Goal: Transaction & Acquisition: Subscribe to service/newsletter

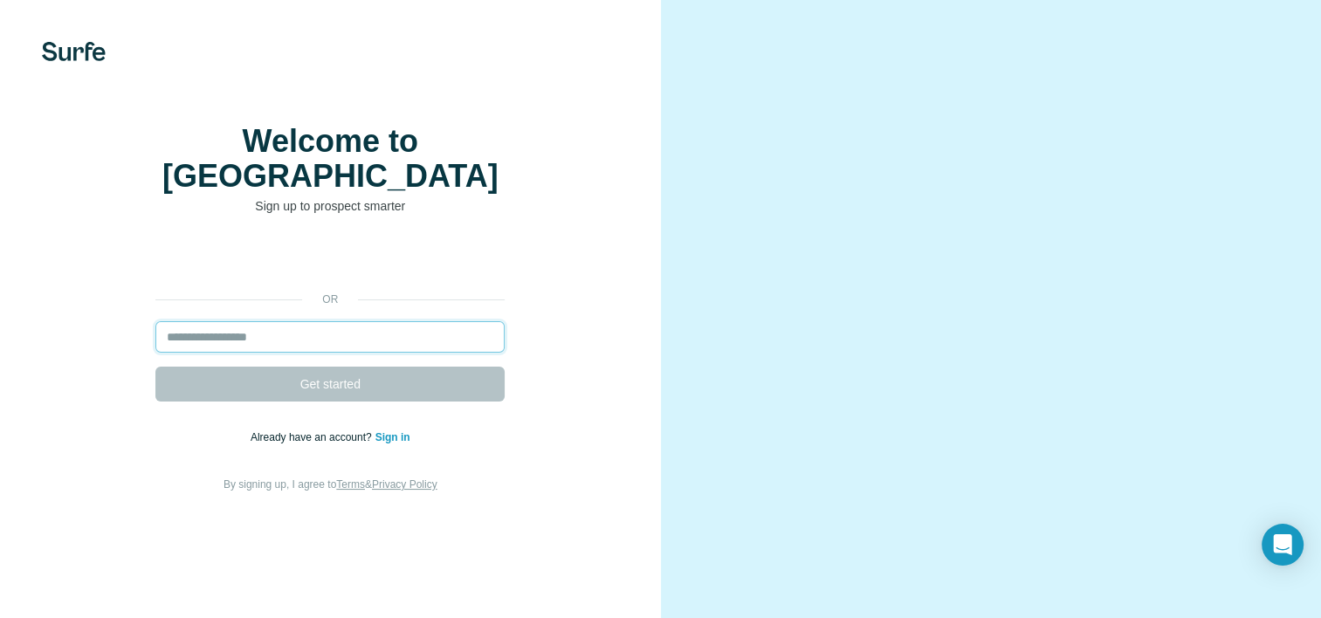
click at [194, 353] on input "email" at bounding box center [329, 336] width 349 height 31
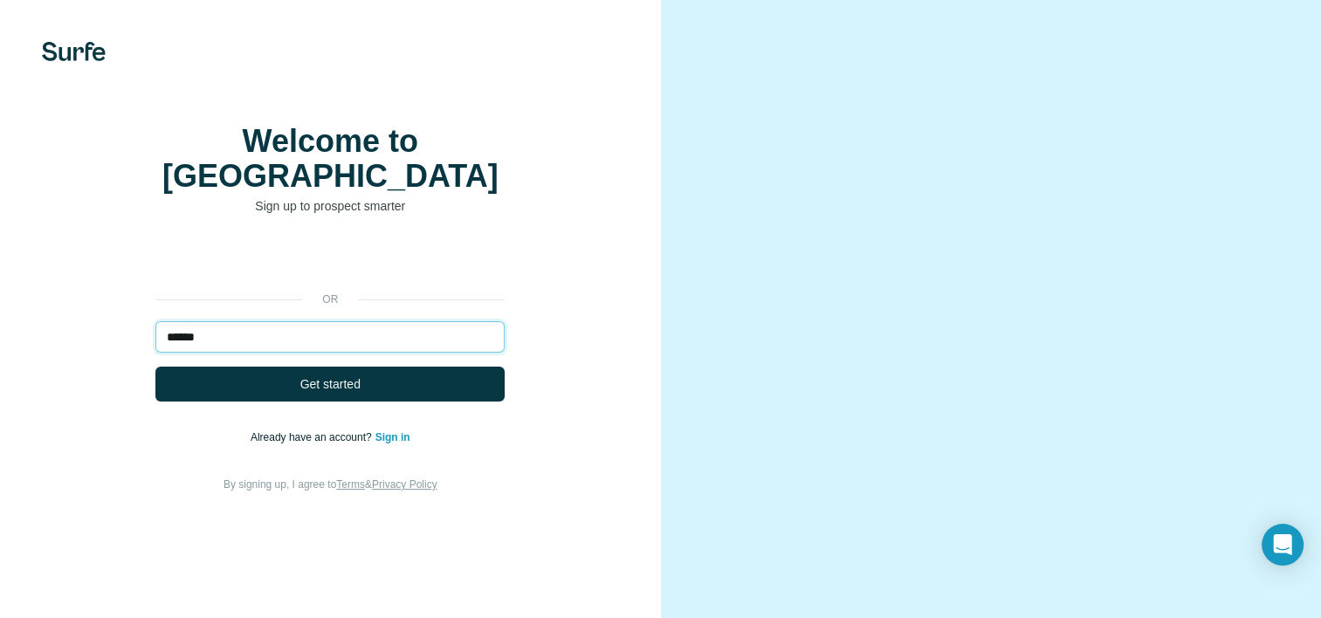
type input "**********"
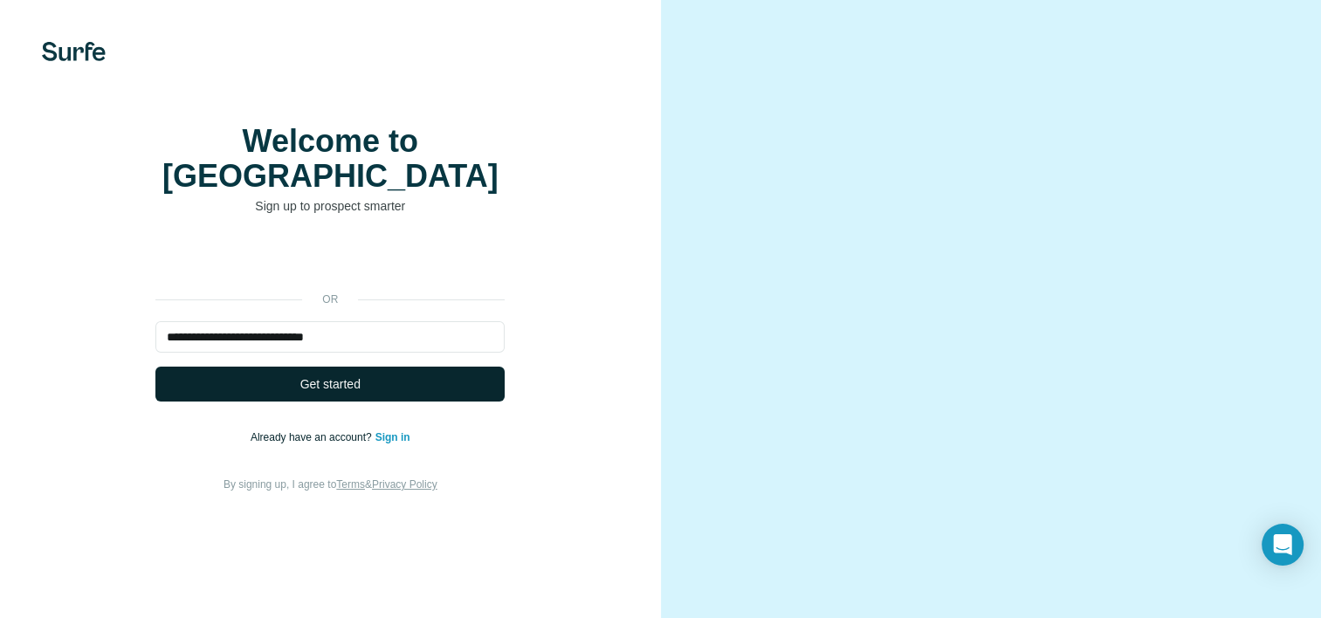
click at [390, 402] on button "Get started" at bounding box center [329, 384] width 349 height 35
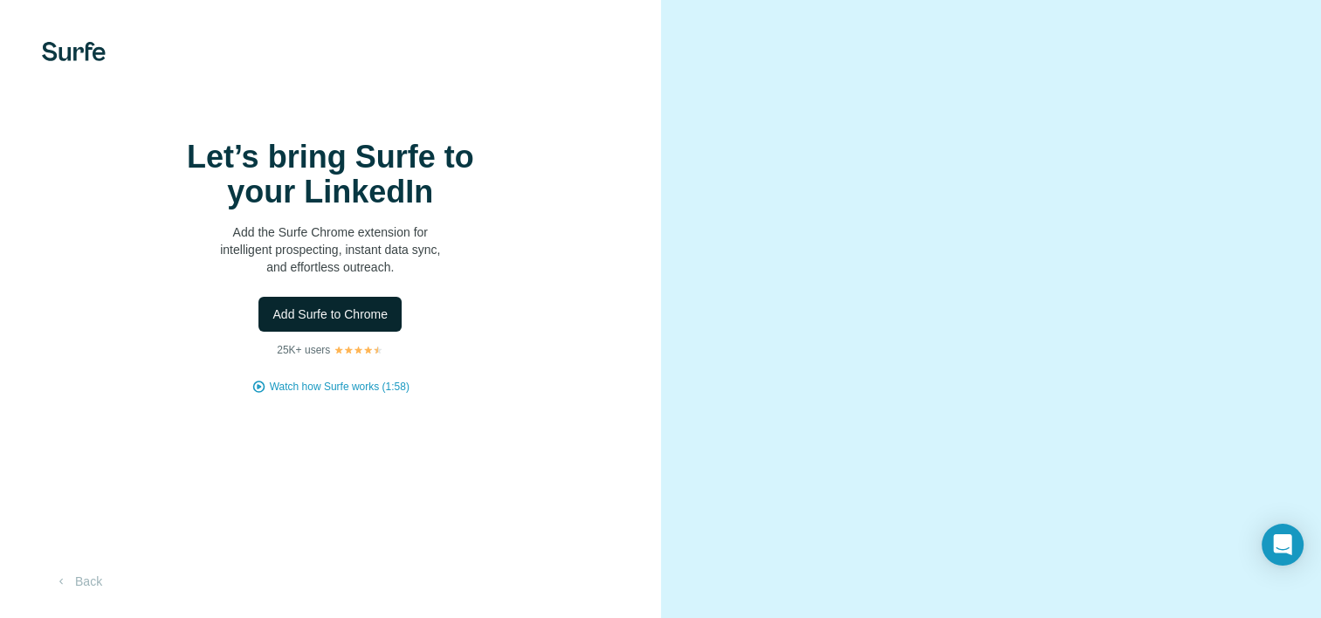
click at [329, 323] on span "Add Surfe to Chrome" at bounding box center [329, 314] width 115 height 17
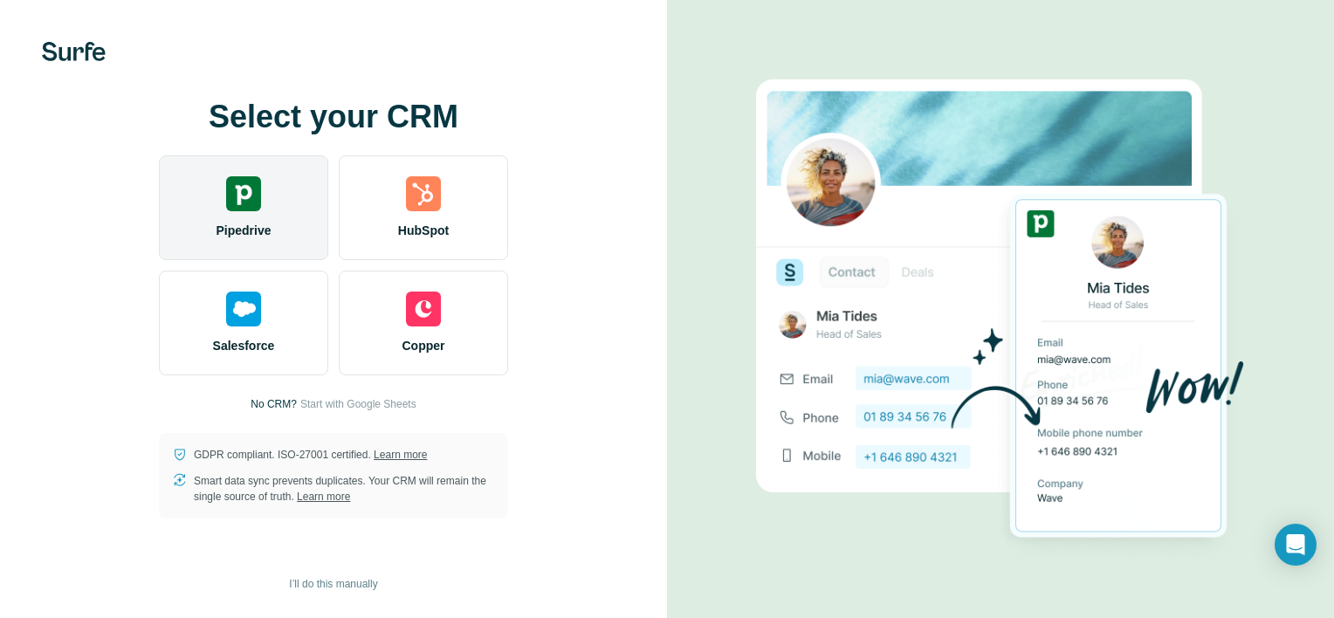
click at [261, 244] on div "Pipedrive" at bounding box center [243, 207] width 169 height 105
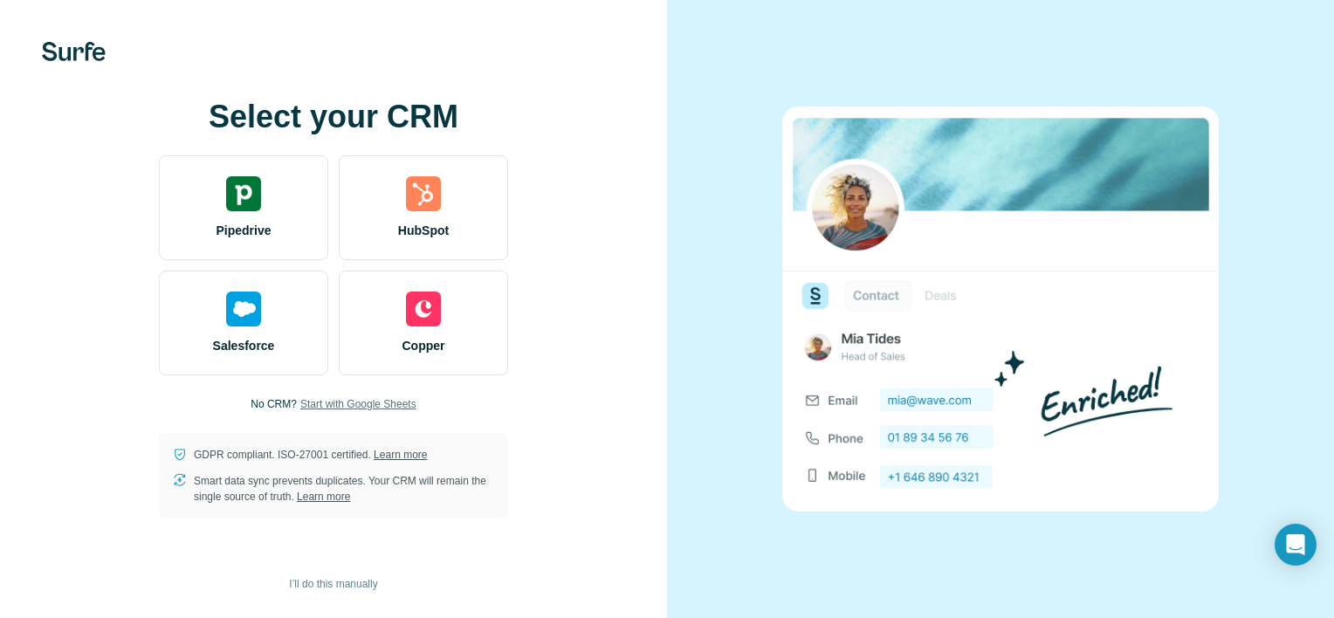
click at [367, 403] on span "Start with Google Sheets" at bounding box center [358, 404] width 116 height 16
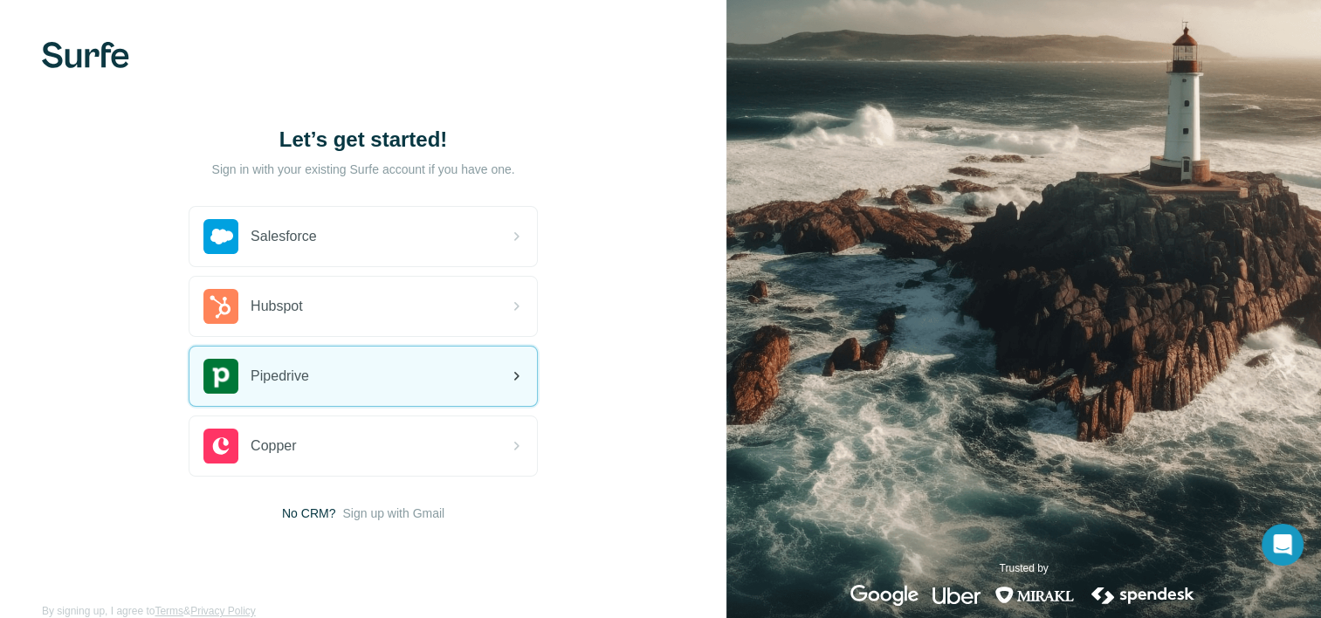
click at [402, 387] on div "Pipedrive" at bounding box center [362, 376] width 347 height 59
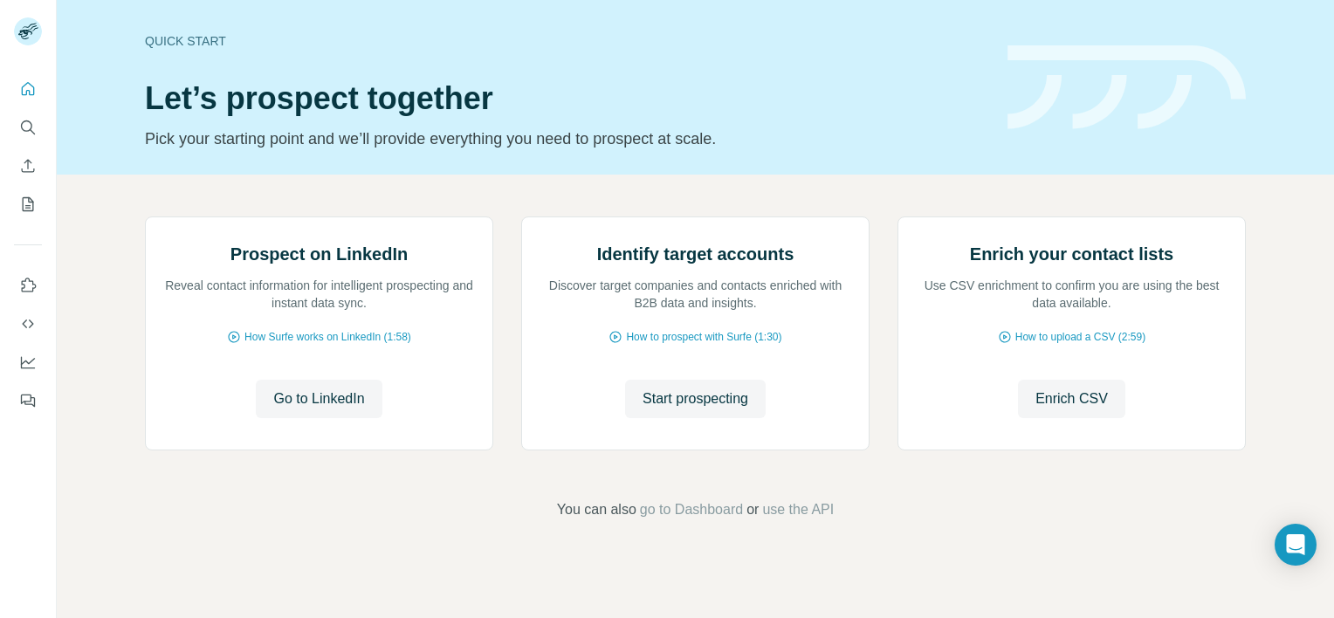
scroll to position [136, 0]
click at [714, 345] on span "How to prospect with Surfe (1:30)" at bounding box center [703, 337] width 155 height 16
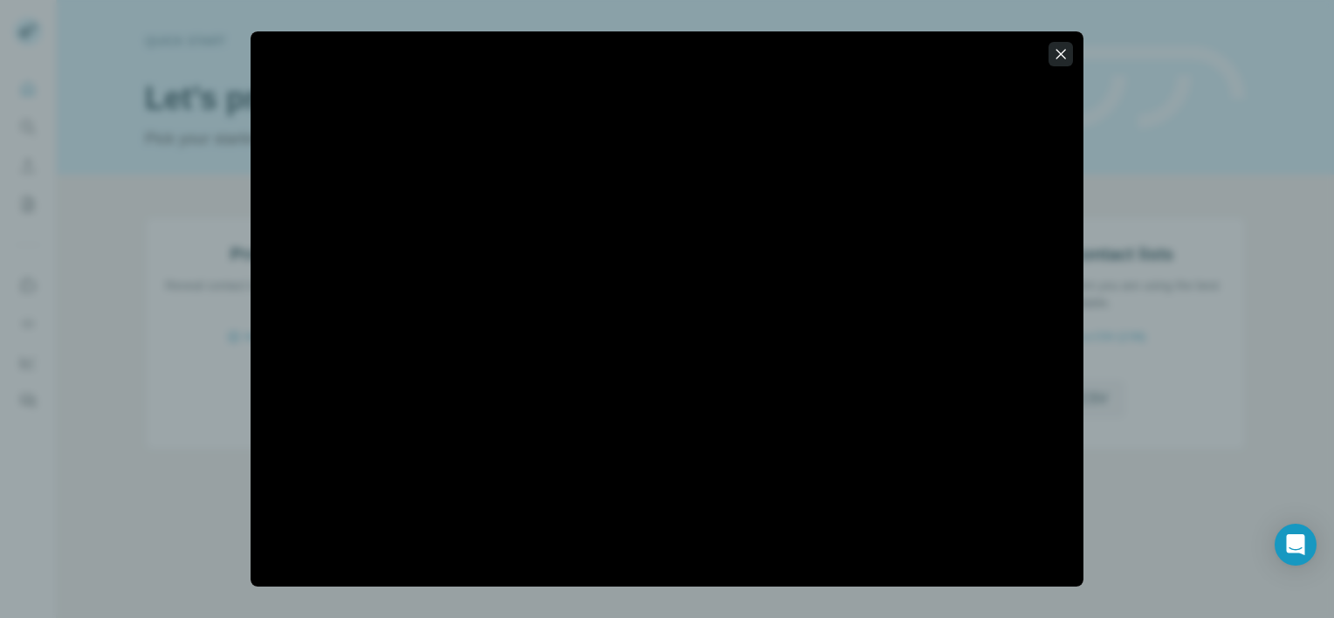
click at [1053, 56] on icon "button" at bounding box center [1060, 53] width 17 height 17
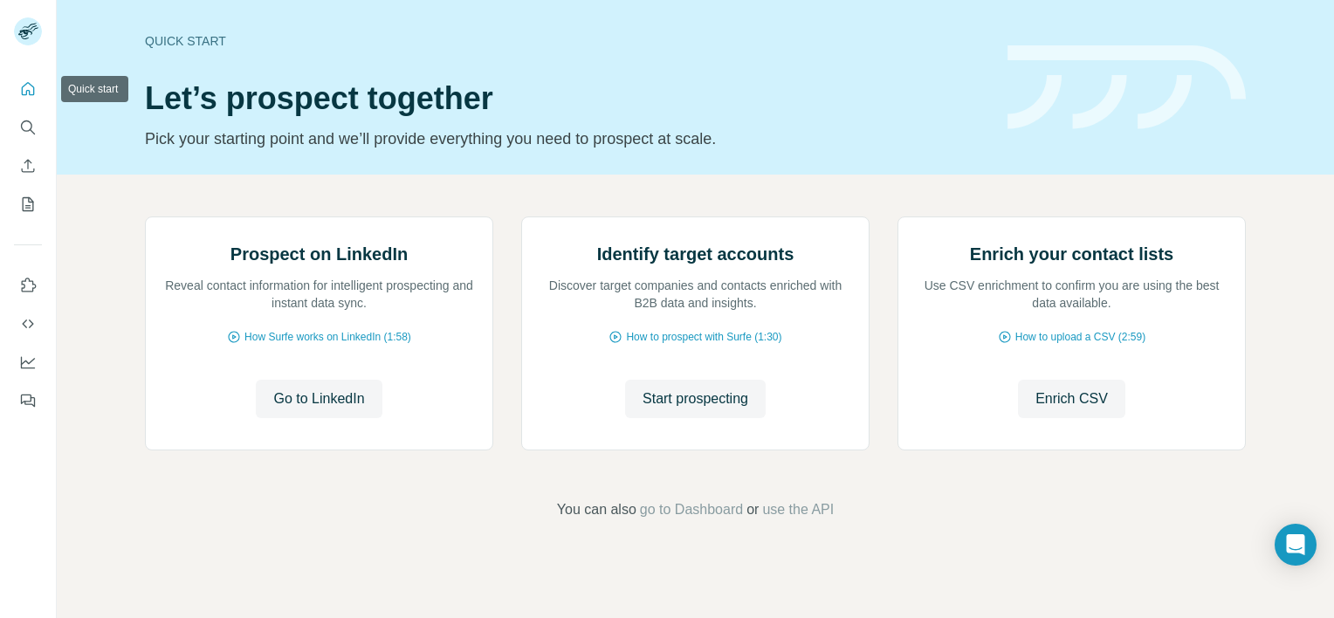
click at [28, 91] on icon "Quick start" at bounding box center [28, 88] width 13 height 13
click at [29, 129] on icon "Search" at bounding box center [27, 127] width 17 height 17
